Goal: Transaction & Acquisition: Purchase product/service

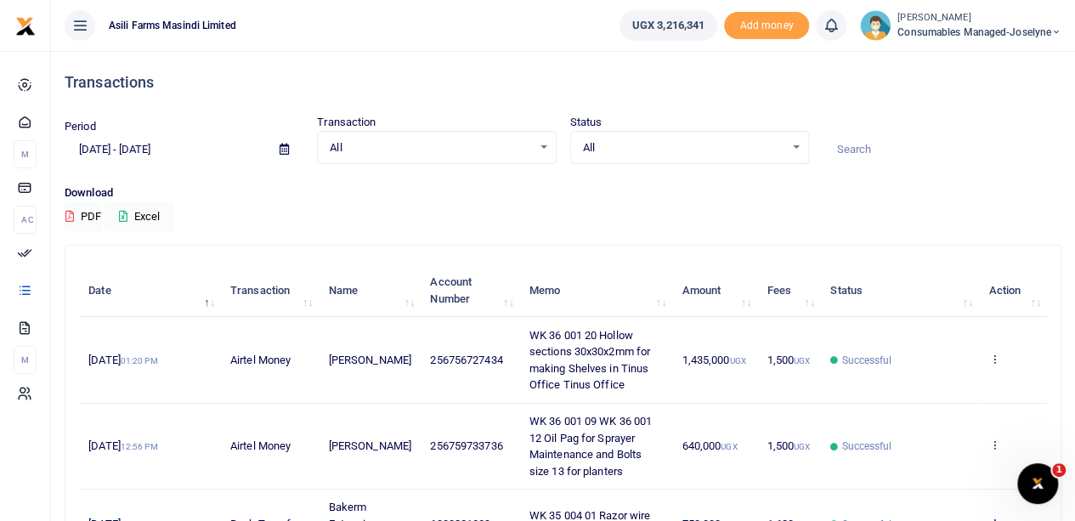
click at [1006, 21] on small "[PERSON_NAME]" at bounding box center [980, 18] width 164 height 14
click at [976, 61] on link "Switch accounts" at bounding box center [997, 62] width 134 height 24
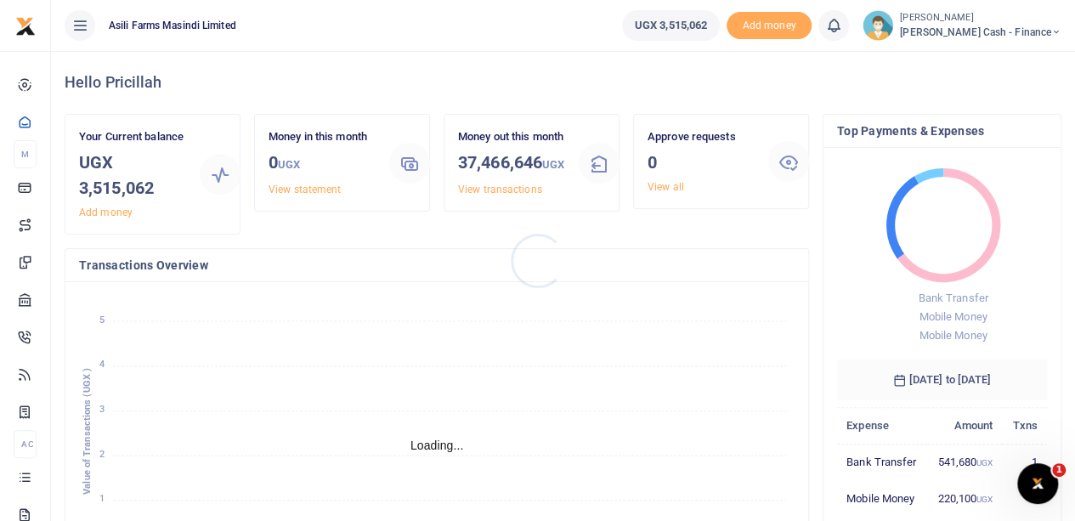
scroll to position [14, 14]
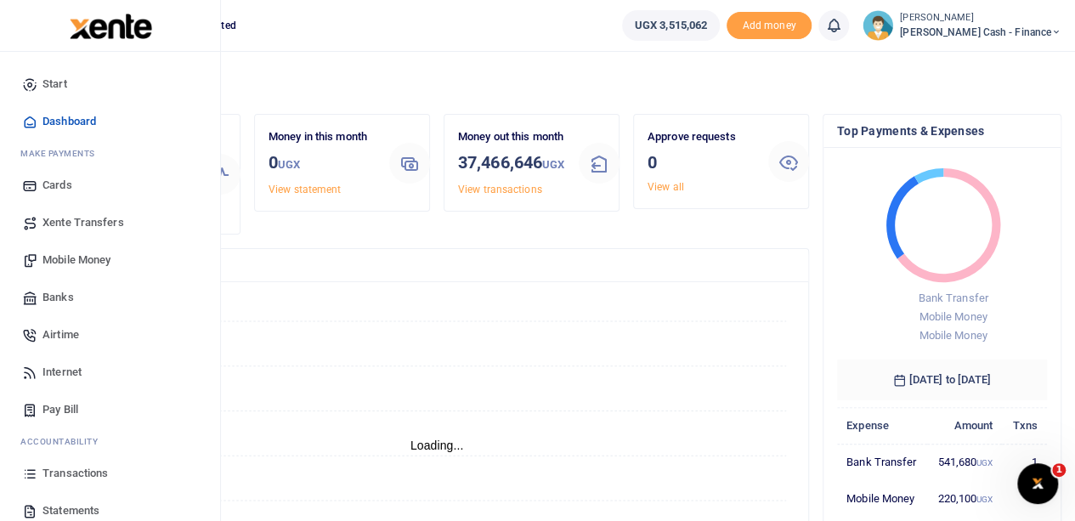
click at [83, 258] on span "Mobile Money" at bounding box center [76, 260] width 68 height 17
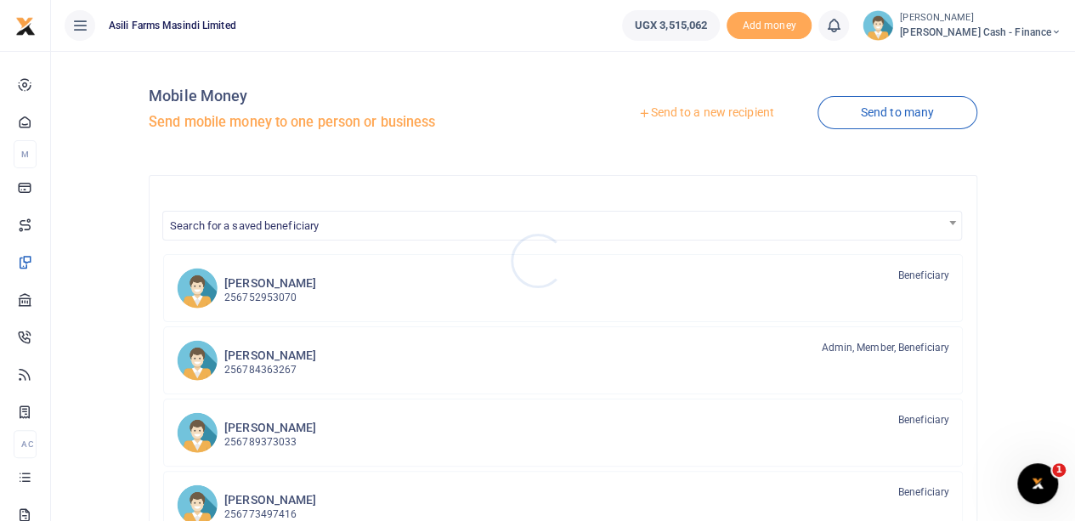
click at [702, 116] on div at bounding box center [537, 260] width 1075 height 521
click at [702, 109] on link "Send to a new recipient" at bounding box center [706, 113] width 222 height 31
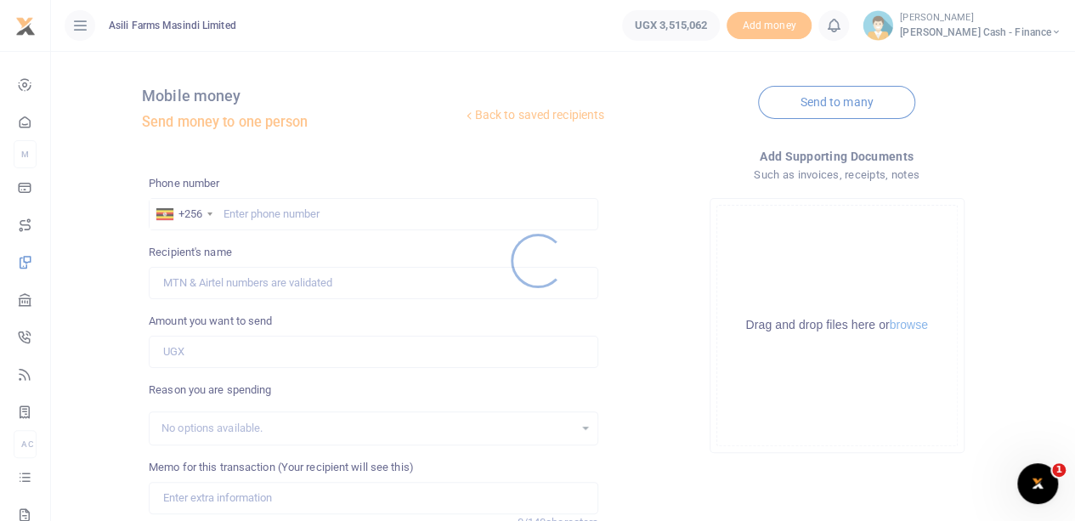
click at [258, 210] on div at bounding box center [537, 260] width 1075 height 521
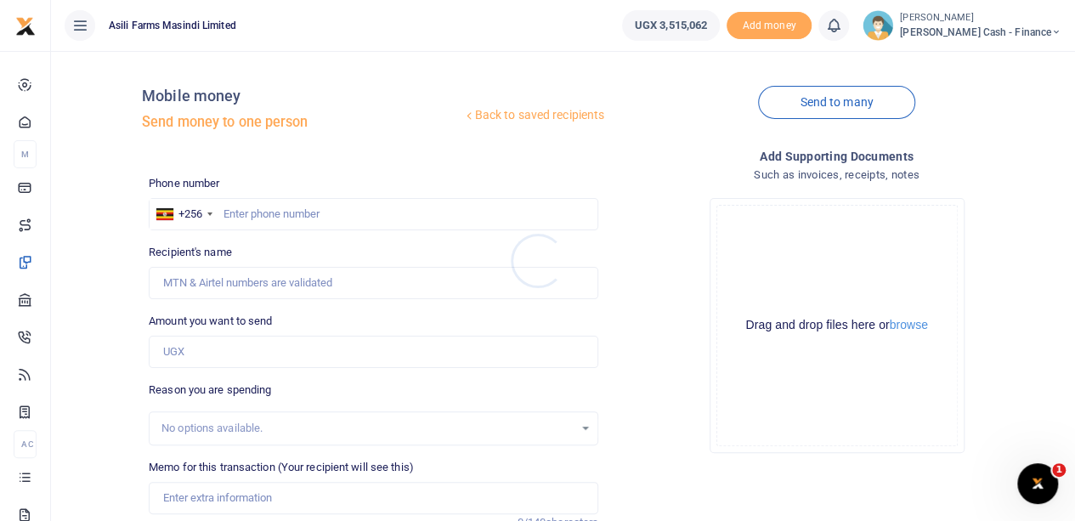
click at [243, 213] on div at bounding box center [537, 260] width 1075 height 521
click at [250, 208] on input "text" at bounding box center [374, 214] width 450 height 32
paste input "0787 035622"
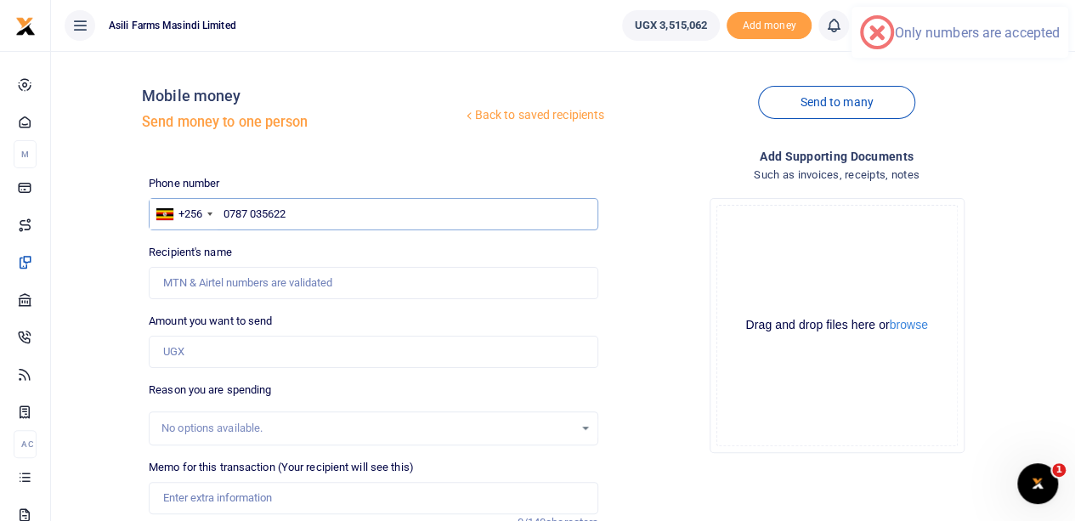
drag, startPoint x: 253, startPoint y: 215, endPoint x: 320, endPoint y: 213, distance: 67.2
click at [253, 215] on input "0787 035622" at bounding box center [374, 214] width 450 height 32
type input "0787035622"
click at [338, 215] on input "0787035622" at bounding box center [374, 214] width 450 height 32
type input "Robert Mwakibwa"
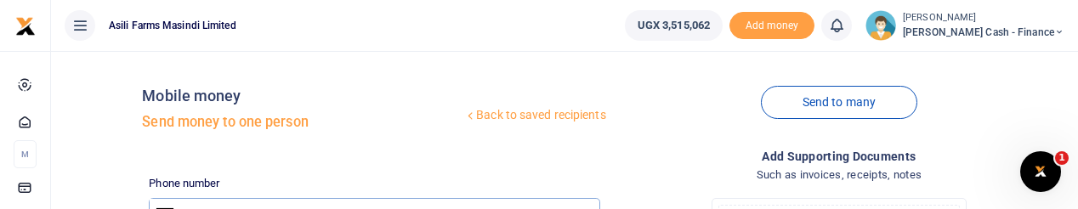
type input "0787035622"
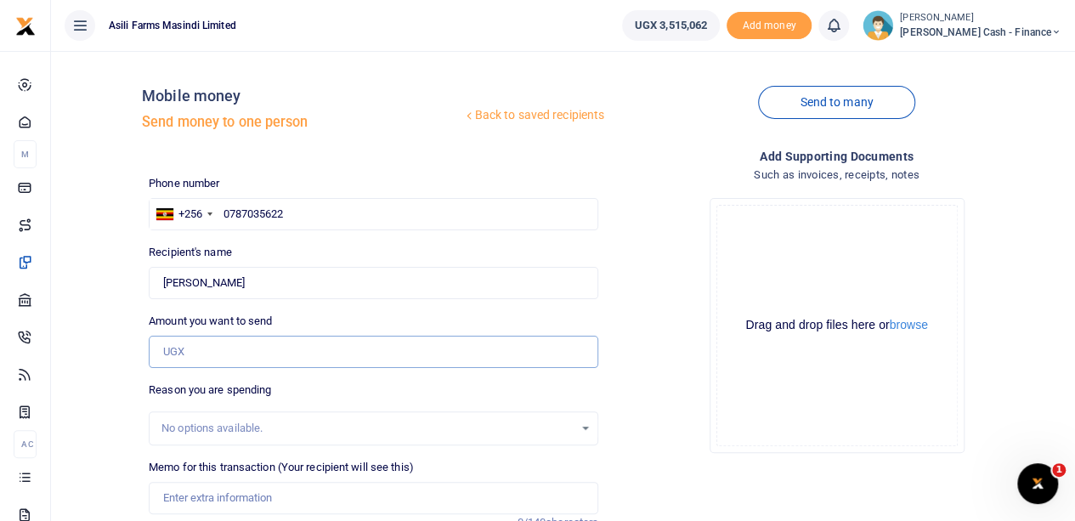
click at [212, 341] on input "Amount you want to send" at bounding box center [374, 352] width 450 height 32
type input "730,000"
drag, startPoint x: 214, startPoint y: 501, endPoint x: 231, endPoint y: 490, distance: 19.8
click at [216, 499] on input "Memo for this transaction (Your recipient will see this)" at bounding box center [374, 498] width 450 height 32
type input "R"
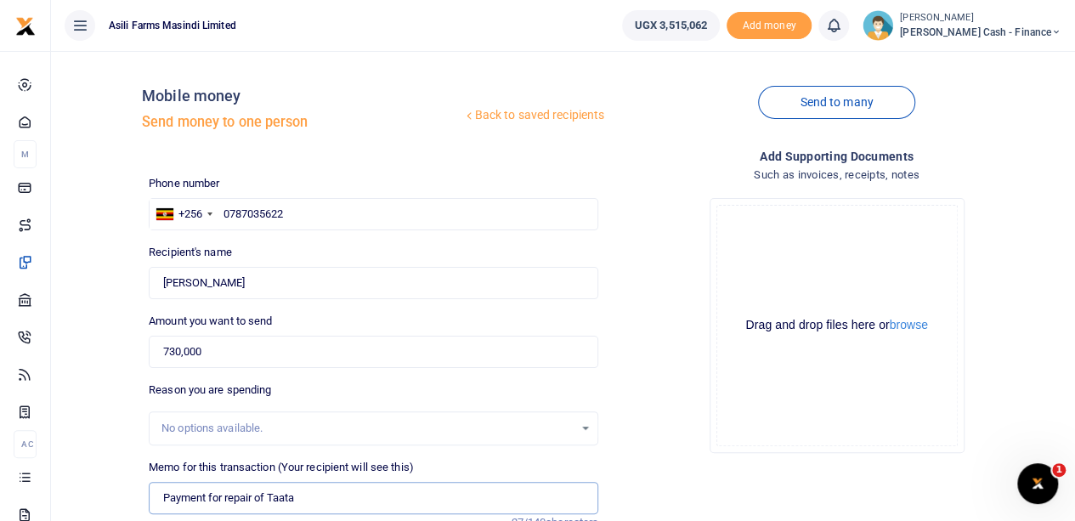
click at [311, 497] on input "Payment for repair of Taata" at bounding box center [374, 498] width 450 height 32
click at [900, 323] on button "browse" at bounding box center [909, 325] width 38 height 13
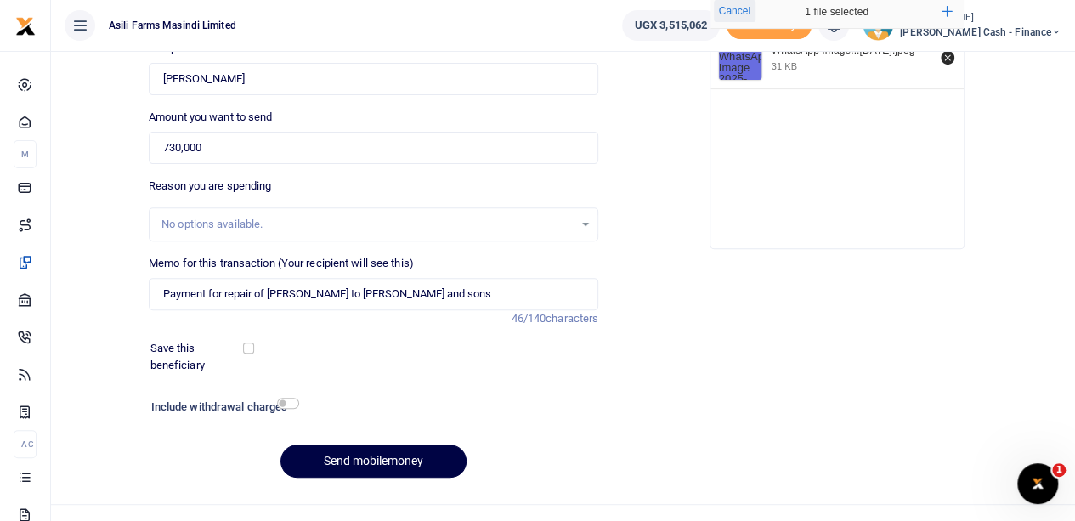
scroll to position [229, 0]
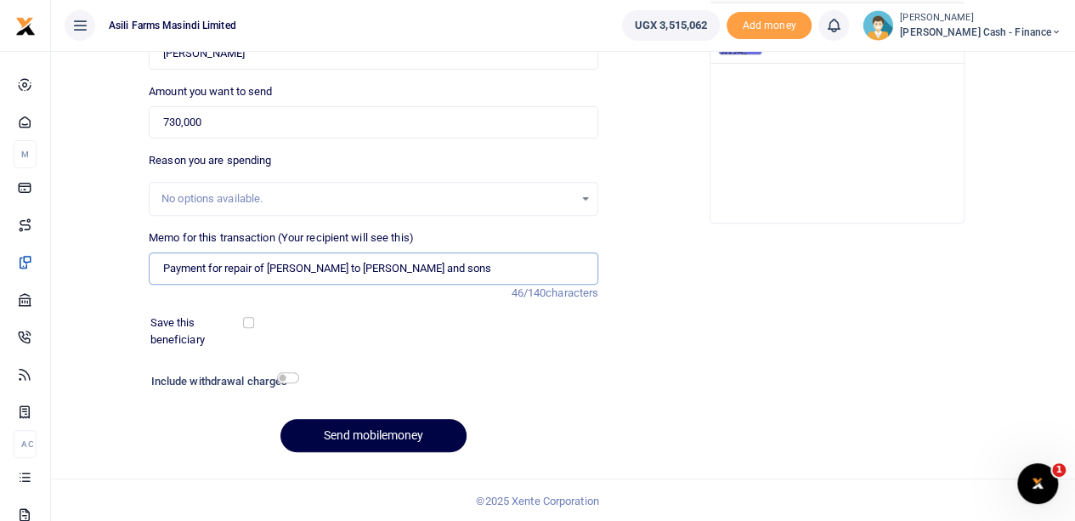
click at [299, 265] on input "Payment for repair of Taata to Obama and sons" at bounding box center [374, 268] width 450 height 32
paste input "UAW 386J"
click at [513, 262] on input "Payment for repair of Taata UAW 386J to Obama and sons" at bounding box center [374, 268] width 450 height 32
type input "Payment for repair of Taata UAW 386J to Obama and sons"
click at [346, 421] on button "Send mobilemoney" at bounding box center [373, 435] width 186 height 33
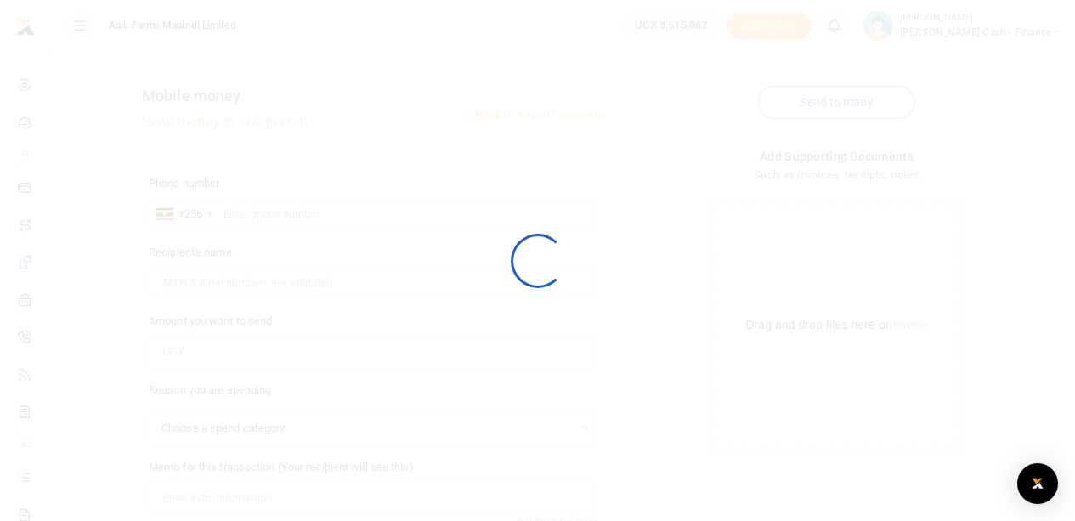
scroll to position [229, 0]
select select
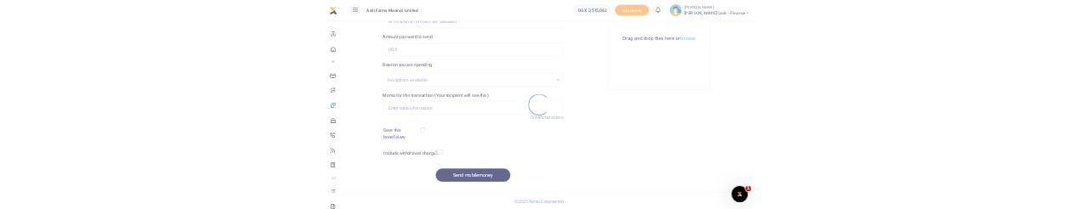
scroll to position [0, 0]
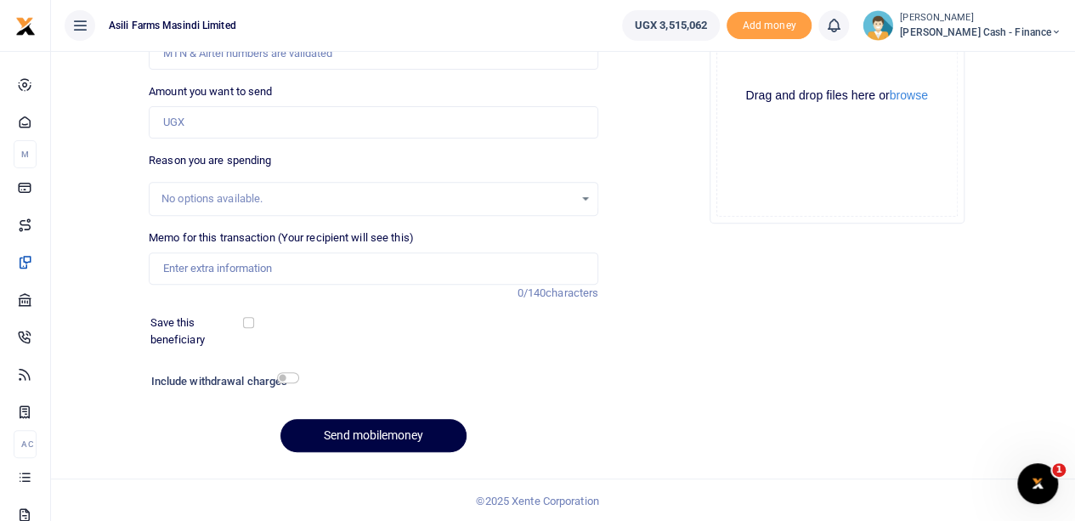
drag, startPoint x: 590, startPoint y: 37, endPoint x: 597, endPoint y: 25, distance: 13.7
click at [592, 34] on ul "Asili Farms Masindi Limited" at bounding box center [330, 25] width 558 height 51
